Goal: Go to known website: Access a specific website the user already knows

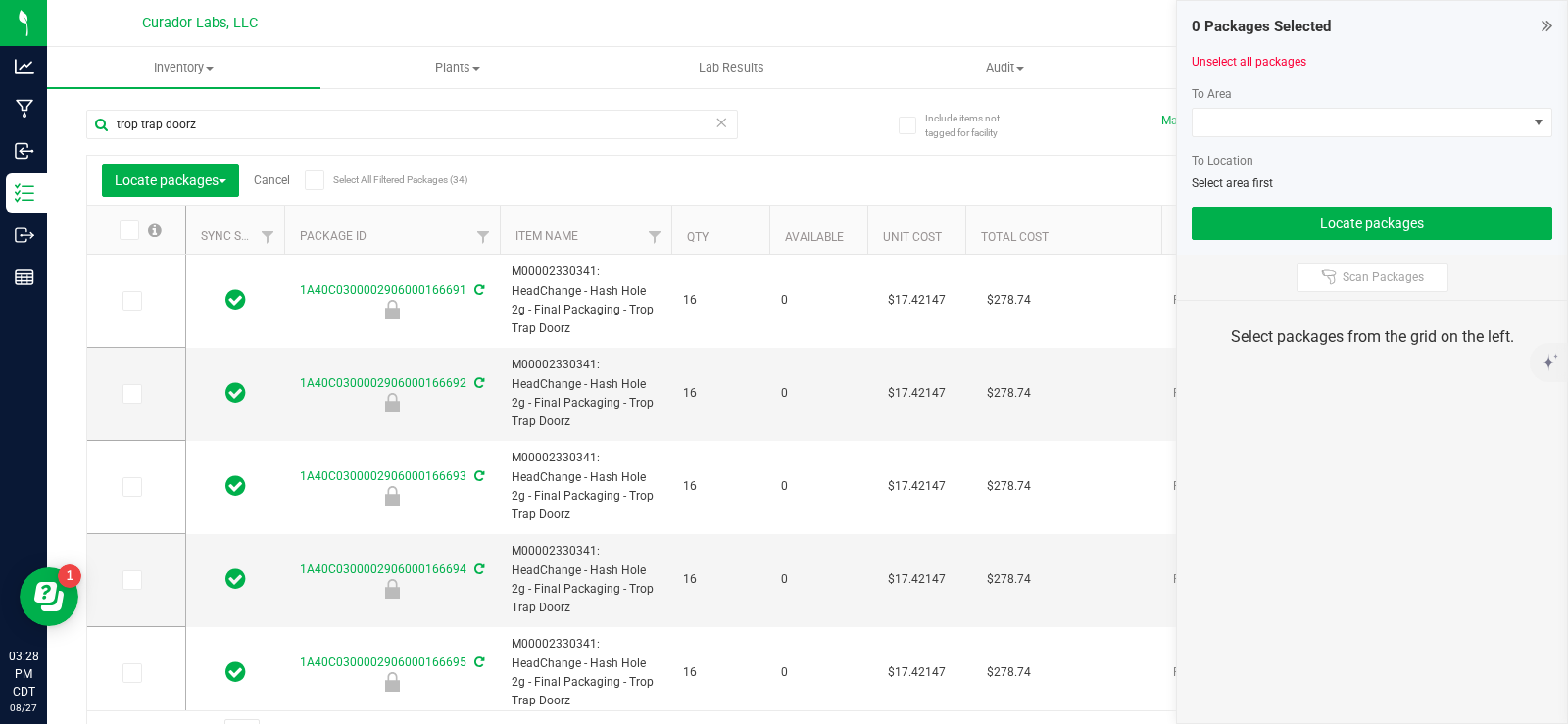
scroll to position [823, 0]
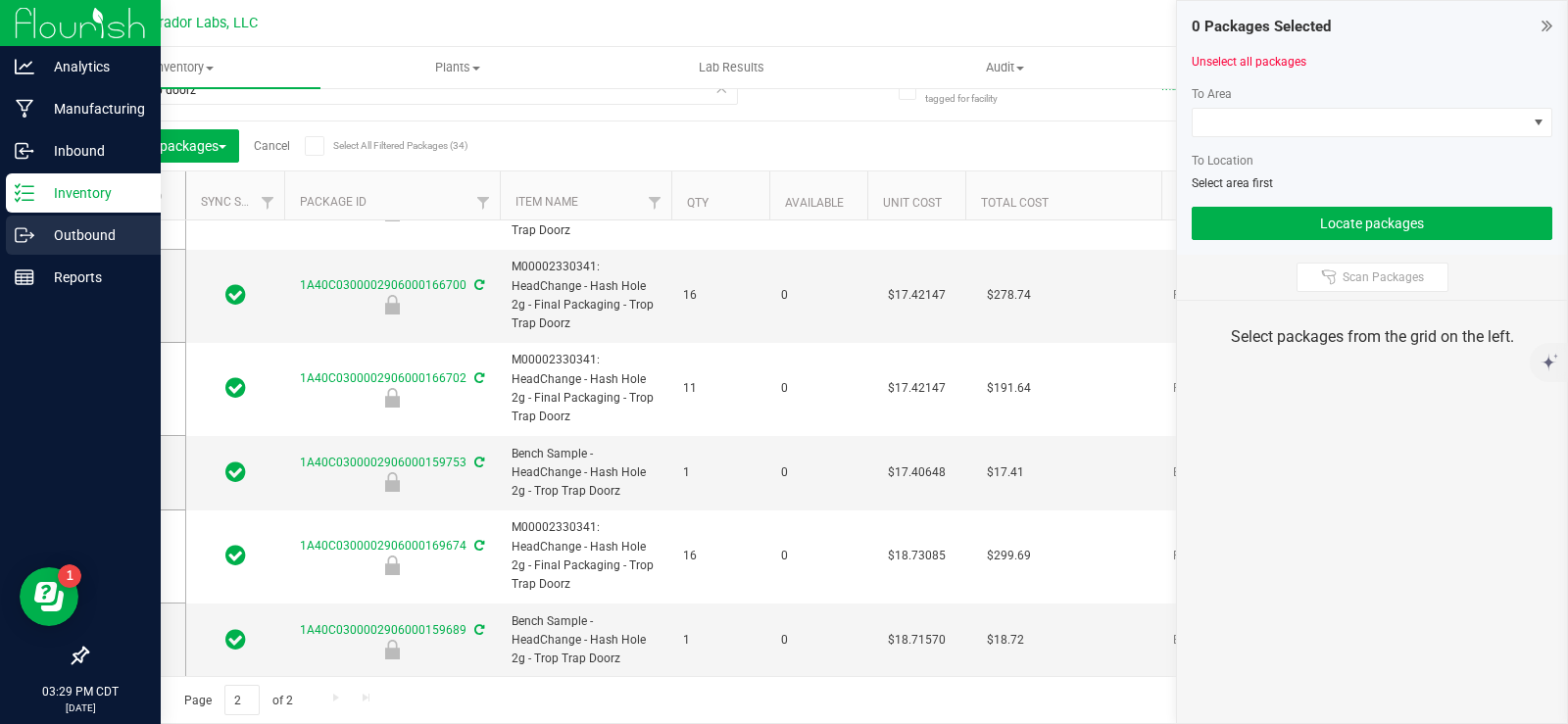
click at [33, 232] on icon at bounding box center [25, 235] width 20 height 20
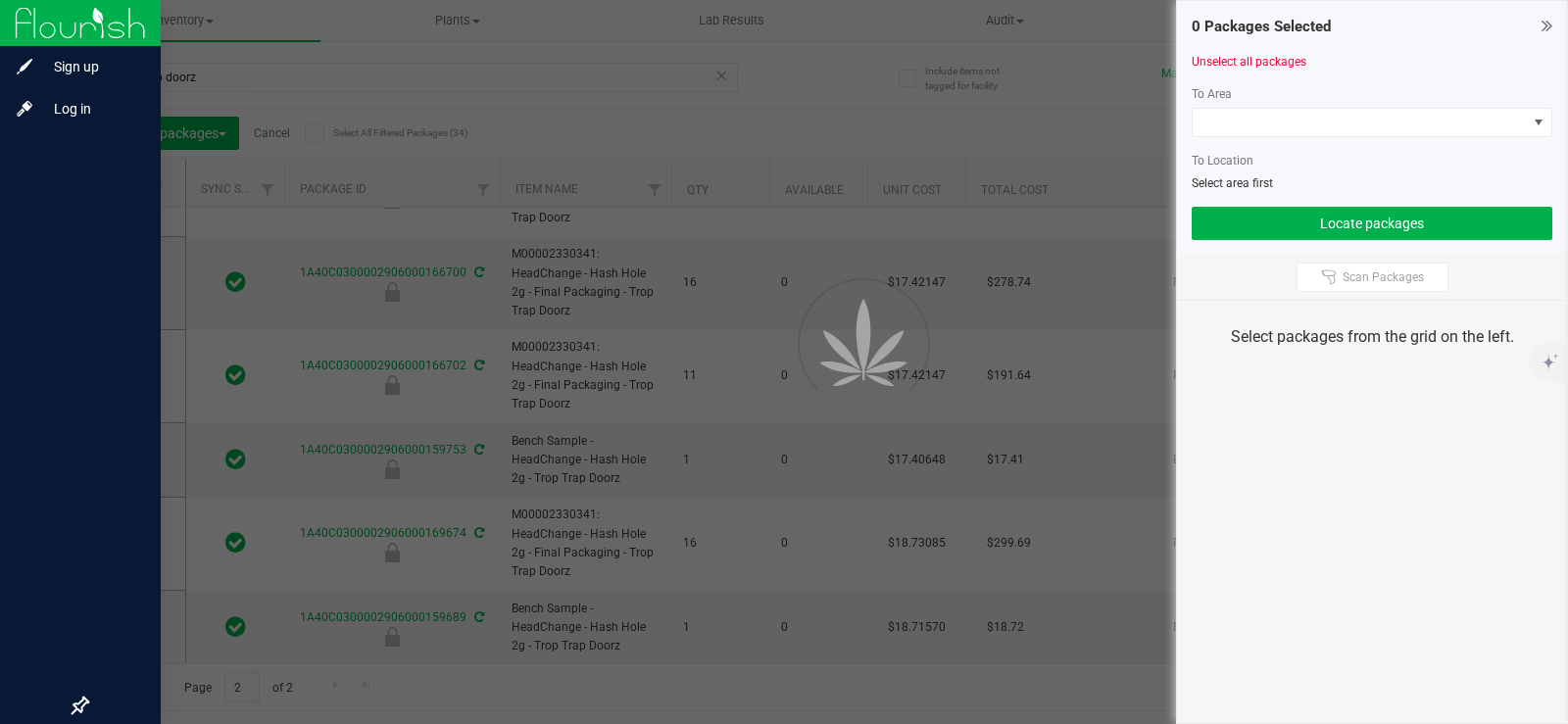
scroll to position [0, 0]
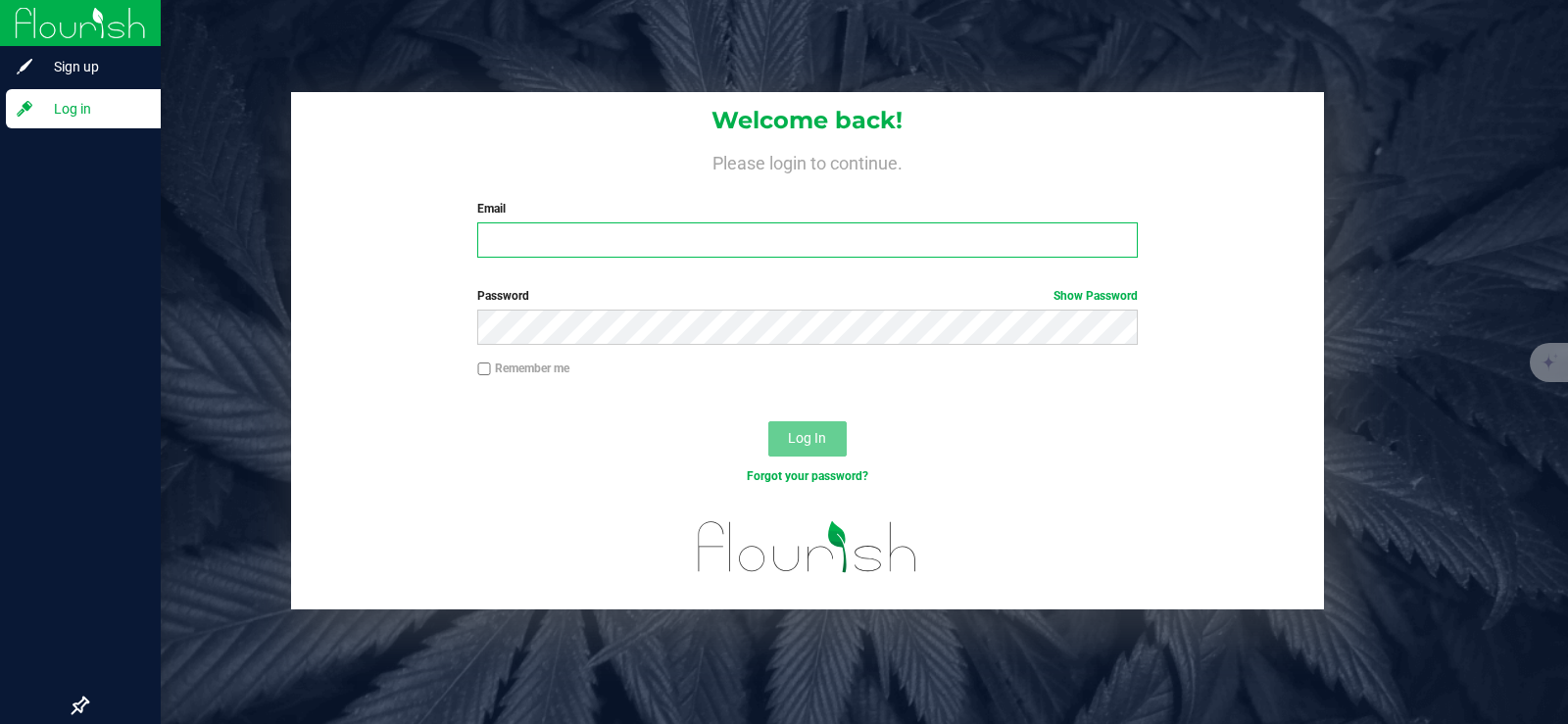
type input "[PERSON_NAME][EMAIL_ADDRESS][DOMAIN_NAME]"
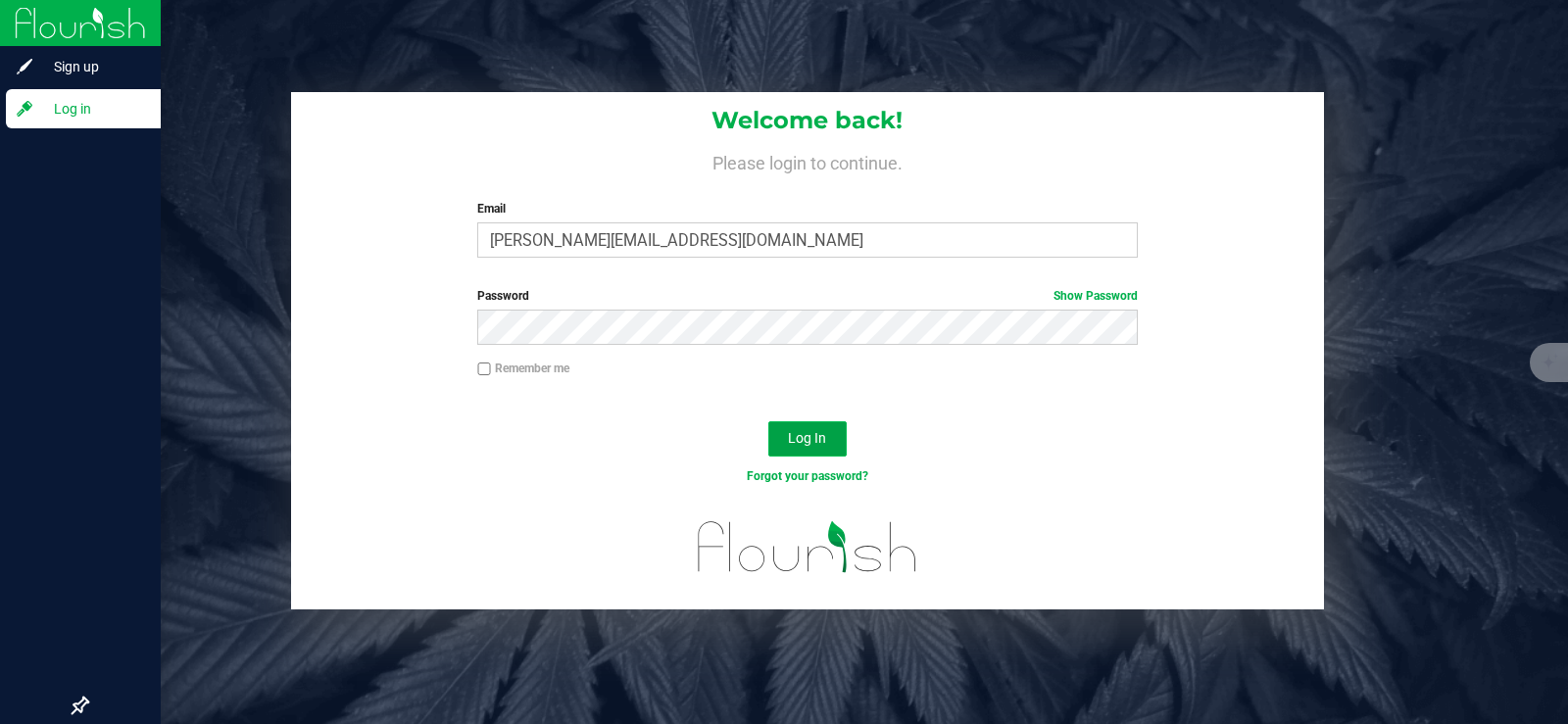
click at [804, 437] on span "Log In" at bounding box center [807, 438] width 38 height 16
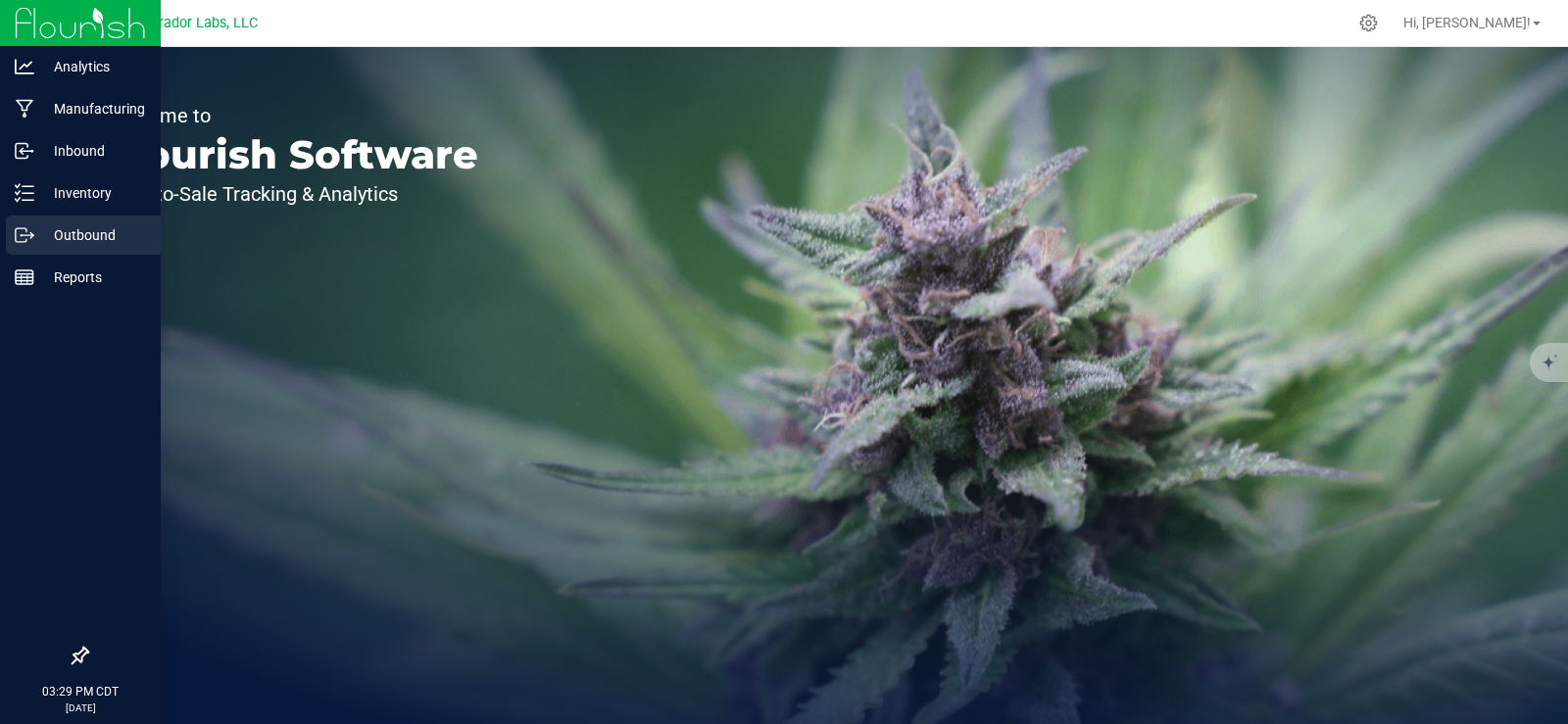
click at [66, 230] on p "Outbound" at bounding box center [93, 235] width 117 height 24
